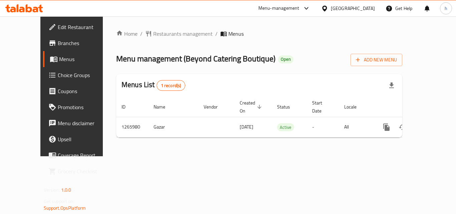
click at [328, 8] on icon at bounding box center [324, 8] width 7 height 7
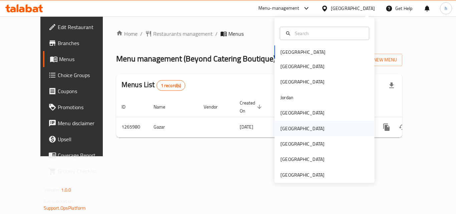
click at [299, 125] on div "[GEOGRAPHIC_DATA]" at bounding box center [325, 128] width 100 height 15
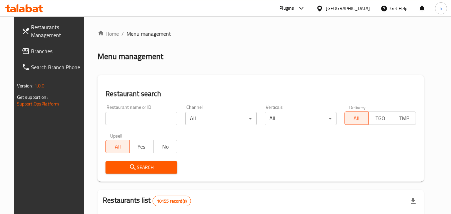
click at [31, 50] on span "Branches" at bounding box center [57, 51] width 53 height 8
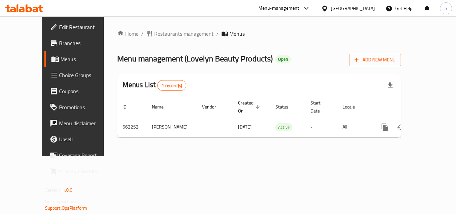
click at [327, 10] on icon at bounding box center [324, 8] width 5 height 6
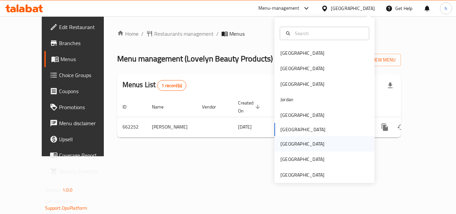
click at [298, 141] on div "[GEOGRAPHIC_DATA]" at bounding box center [325, 143] width 100 height 15
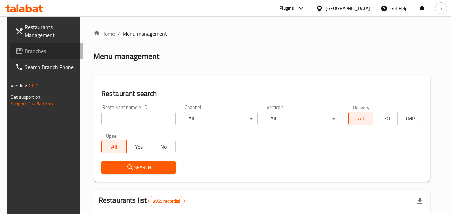
click at [16, 54] on span at bounding box center [19, 51] width 9 height 8
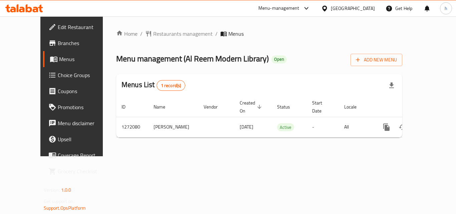
click at [327, 9] on icon at bounding box center [324, 8] width 5 height 6
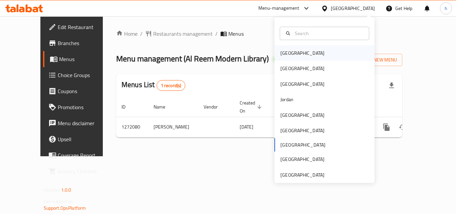
click at [286, 49] on div "[GEOGRAPHIC_DATA]" at bounding box center [303, 52] width 44 height 7
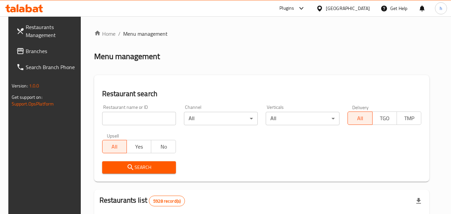
click at [28, 52] on span "Branches" at bounding box center [52, 51] width 53 height 8
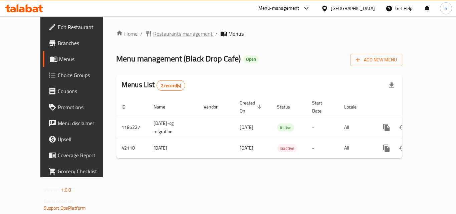
click at [145, 34] on span "breadcrumb" at bounding box center [149, 33] width 8 height 7
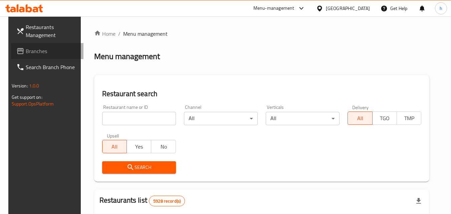
click at [26, 47] on span "Branches" at bounding box center [52, 51] width 53 height 8
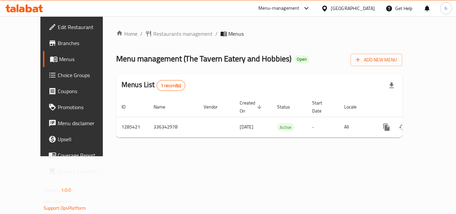
click at [328, 7] on icon at bounding box center [324, 8] width 7 height 7
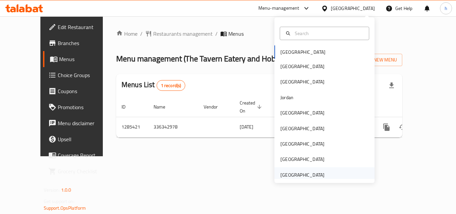
click at [293, 178] on div "[GEOGRAPHIC_DATA]" at bounding box center [303, 174] width 44 height 7
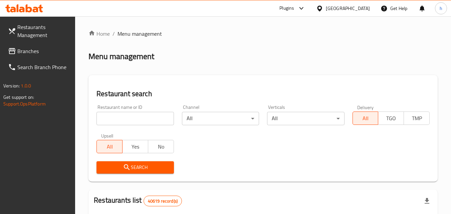
click at [32, 51] on span "Branches" at bounding box center [43, 51] width 53 height 8
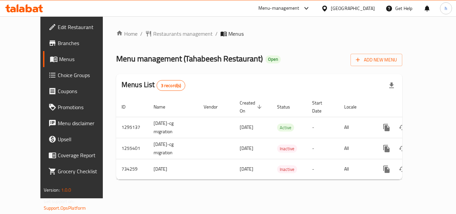
click at [350, 4] on div "[GEOGRAPHIC_DATA]" at bounding box center [348, 8] width 64 height 16
click at [348, 5] on div "[GEOGRAPHIC_DATA]" at bounding box center [353, 8] width 44 height 7
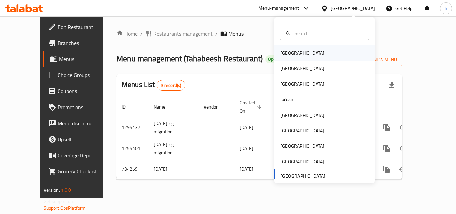
click at [291, 50] on div "Bahrain" at bounding box center [303, 52] width 44 height 7
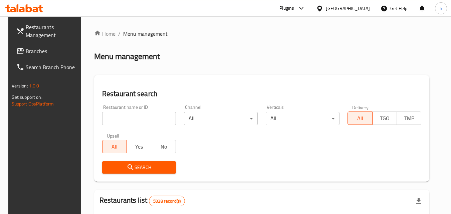
click at [34, 48] on span "Branches" at bounding box center [52, 51] width 53 height 8
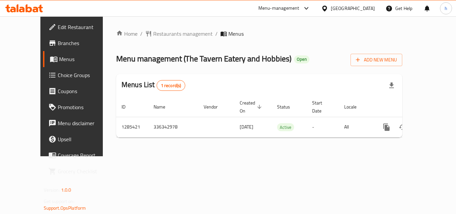
click at [366, 8] on div "[GEOGRAPHIC_DATA]" at bounding box center [353, 8] width 44 height 7
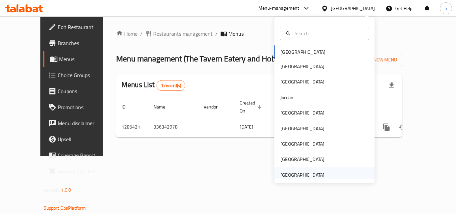
click at [313, 176] on div "[GEOGRAPHIC_DATA]" at bounding box center [303, 174] width 44 height 7
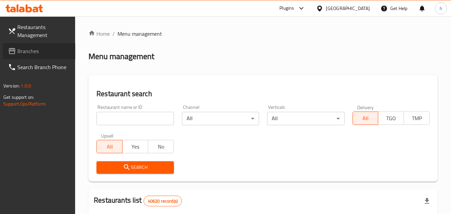
click at [36, 52] on span "Branches" at bounding box center [43, 51] width 53 height 8
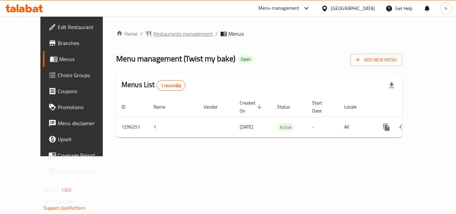
click at [155, 30] on span "Restaurants management" at bounding box center [182, 34] width 59 height 8
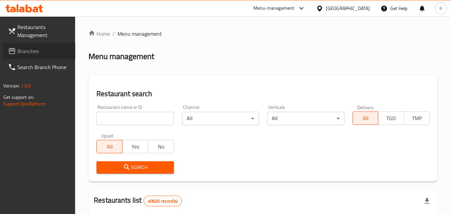
click at [24, 53] on span "Branches" at bounding box center [43, 51] width 53 height 8
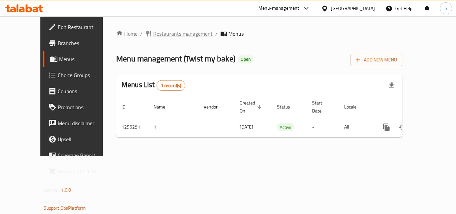
click at [153, 32] on span "Restaurants management" at bounding box center [182, 34] width 59 height 8
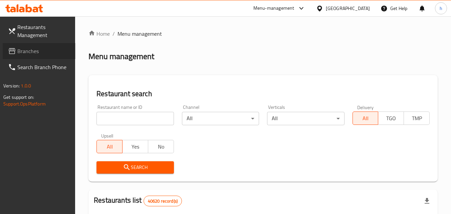
click at [33, 51] on span "Branches" at bounding box center [43, 51] width 53 height 8
